Goal: Task Accomplishment & Management: Complete application form

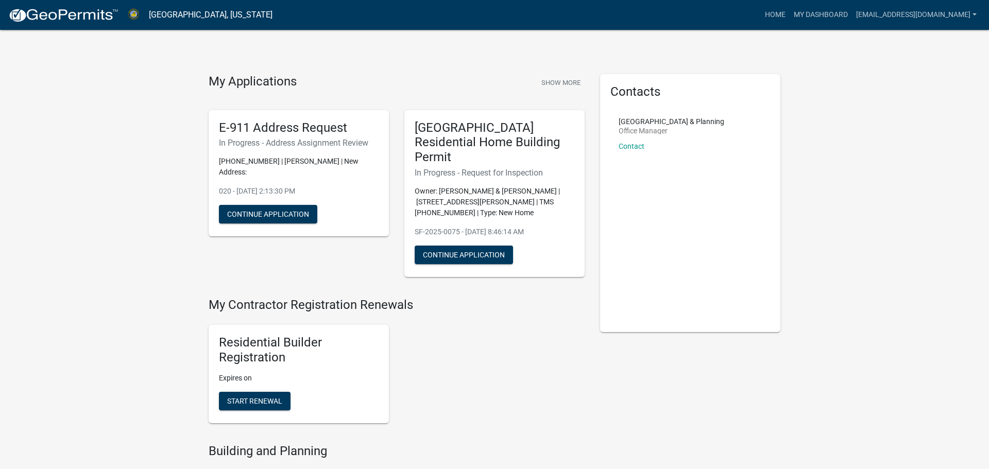
click at [348, 137] on div "E-911 Address Request In Progress - Address Assignment Review [PHONE_NUMBER] | …" at bounding box center [299, 173] width 180 height 127
click at [288, 206] on button "Continue Application" at bounding box center [268, 214] width 98 height 19
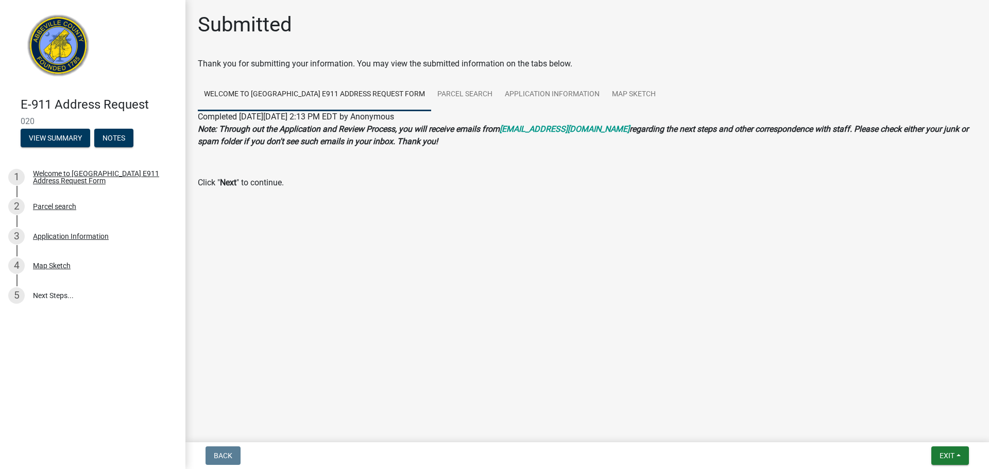
click at [595, 319] on main "Submitted Thank you for submitting your information. You may view the submitted…" at bounding box center [588, 219] width 804 height 439
click at [469, 97] on link "Parcel search" at bounding box center [465, 94] width 68 height 33
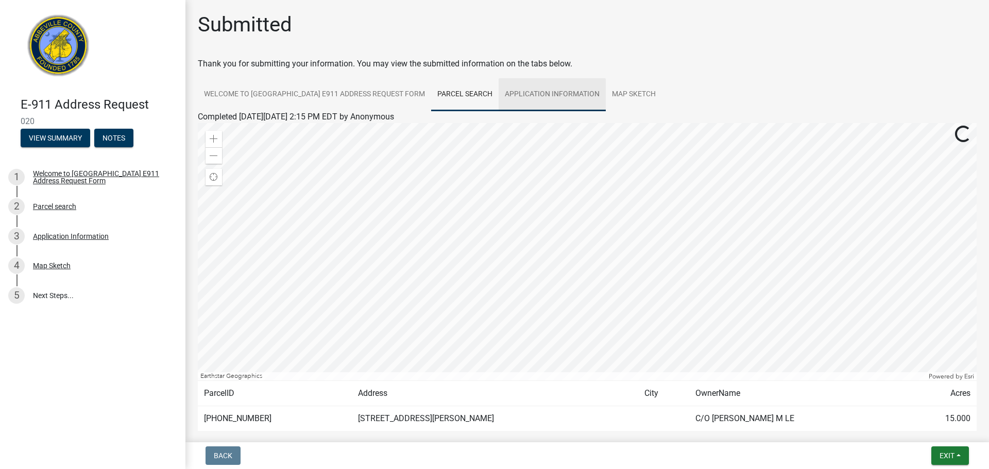
click at [536, 95] on link "Application Information" at bounding box center [552, 94] width 107 height 33
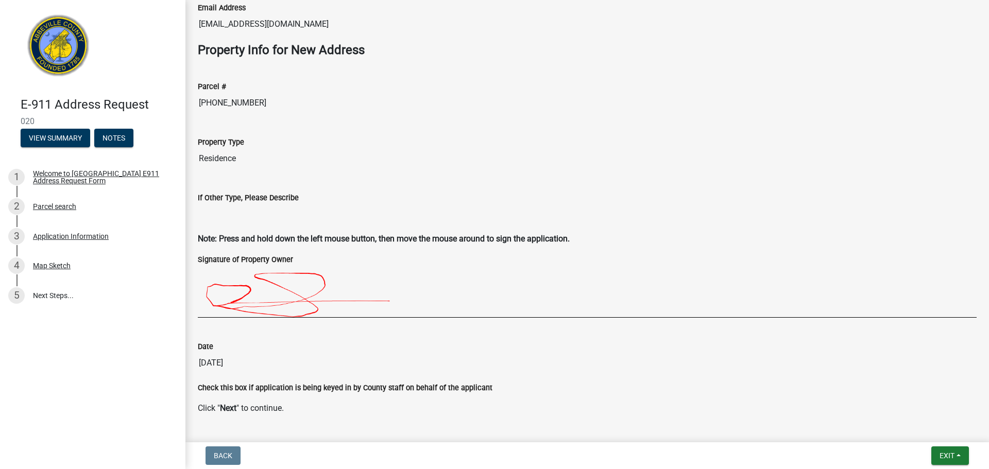
scroll to position [530, 0]
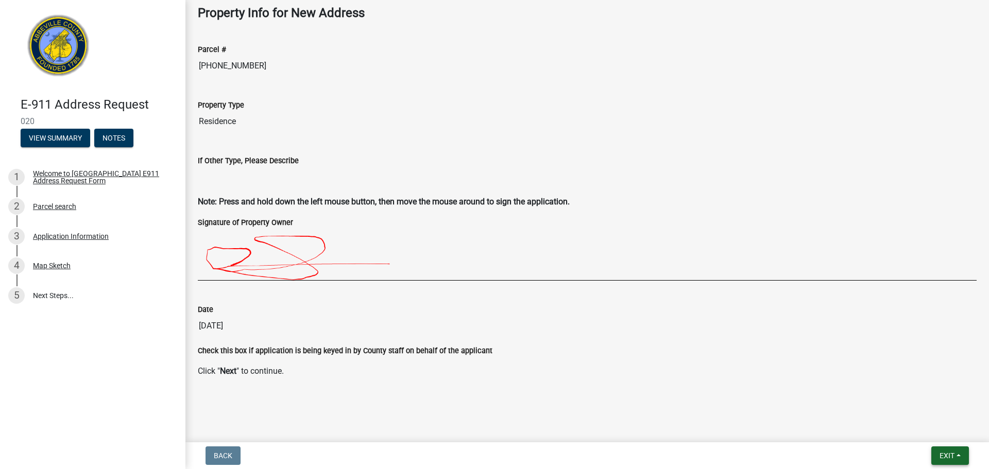
click at [953, 455] on span "Exit" at bounding box center [947, 456] width 15 height 8
click at [935, 429] on button "Save & Exit" at bounding box center [928, 429] width 82 height 25
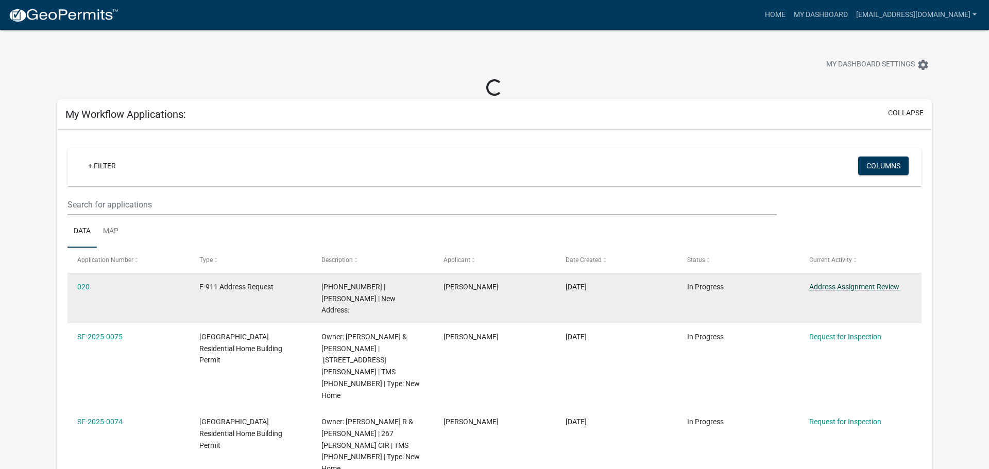
click at [844, 287] on link "Address Assignment Review" at bounding box center [855, 287] width 90 height 8
